Goal: Task Accomplishment & Management: Manage account settings

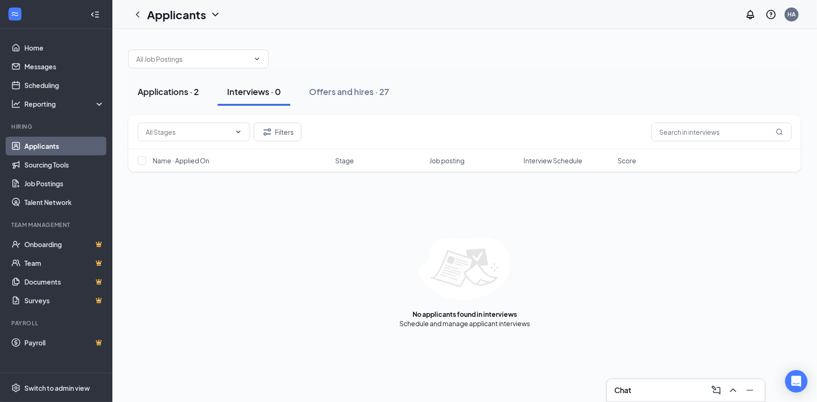
click at [168, 90] on div "Applications · 2" at bounding box center [168, 92] width 61 height 12
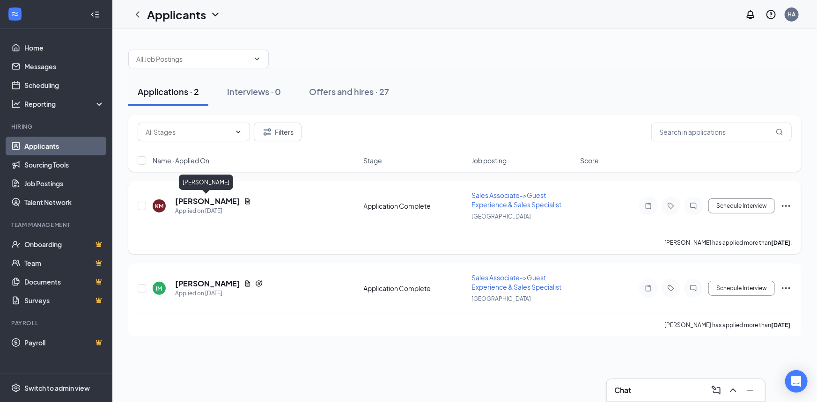
click at [197, 201] on h5 "[PERSON_NAME]" at bounding box center [207, 201] width 65 height 10
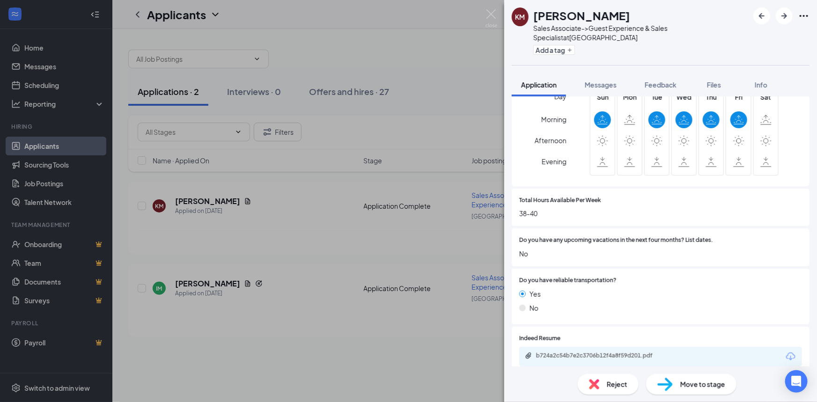
scroll to position [298, 0]
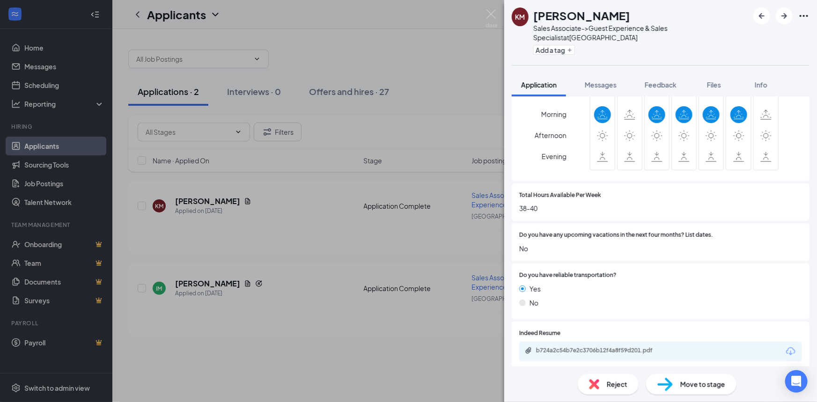
click at [616, 384] on span "Reject" at bounding box center [617, 384] width 21 height 10
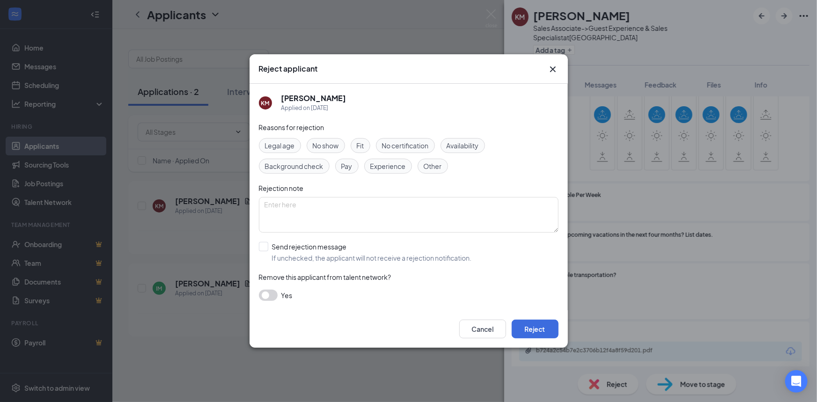
click at [472, 148] on span "Availability" at bounding box center [463, 145] width 32 height 10
click at [535, 332] on button "Reject" at bounding box center [535, 329] width 47 height 19
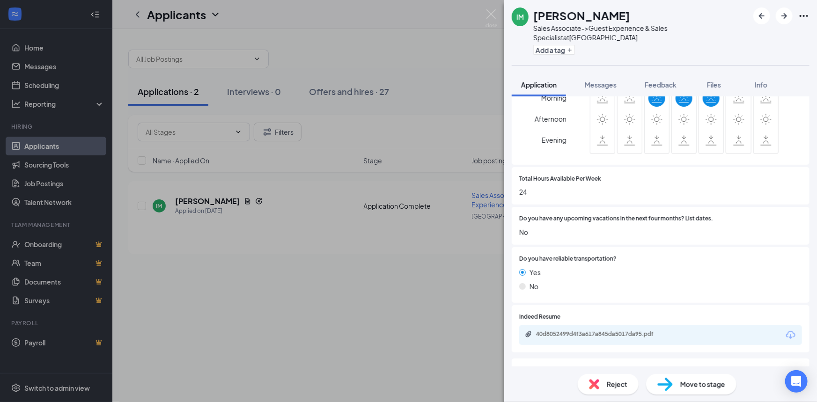
scroll to position [213, 0]
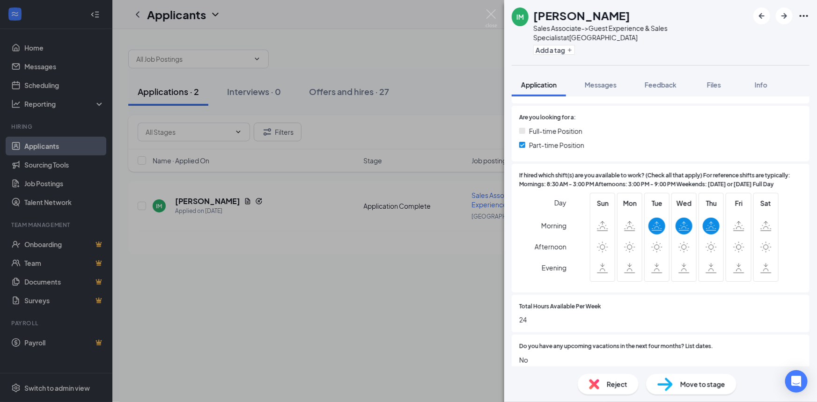
click at [614, 387] on span "Reject" at bounding box center [617, 384] width 21 height 10
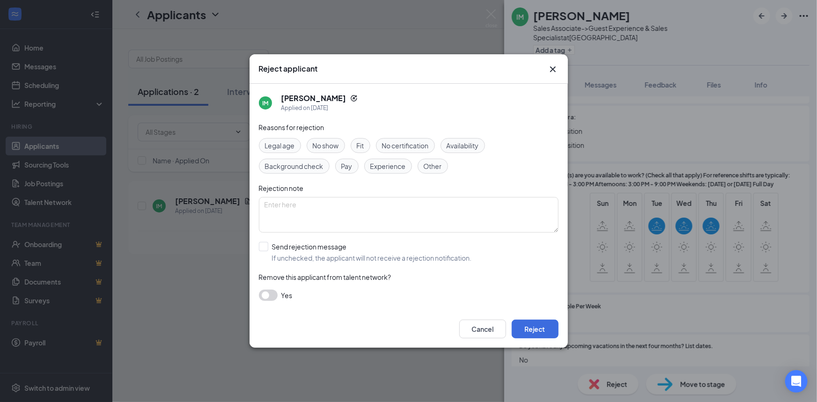
click at [456, 142] on span "Availability" at bounding box center [463, 145] width 32 height 10
click at [544, 325] on button "Reject" at bounding box center [535, 329] width 47 height 19
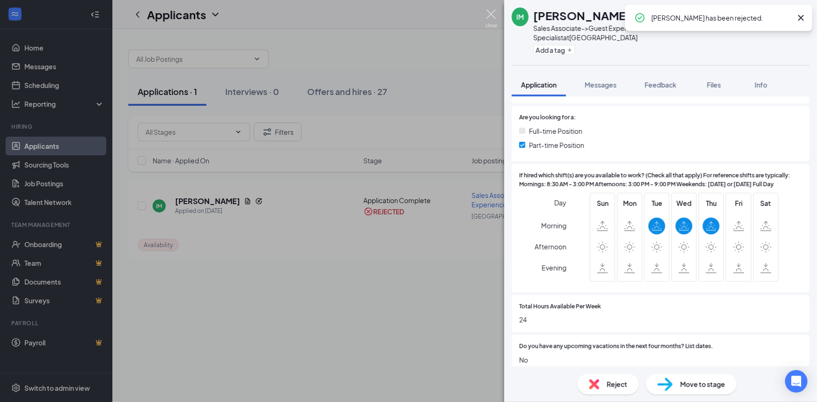
click at [489, 15] on img at bounding box center [492, 18] width 12 height 18
